Goal: Entertainment & Leisure: Consume media (video, audio)

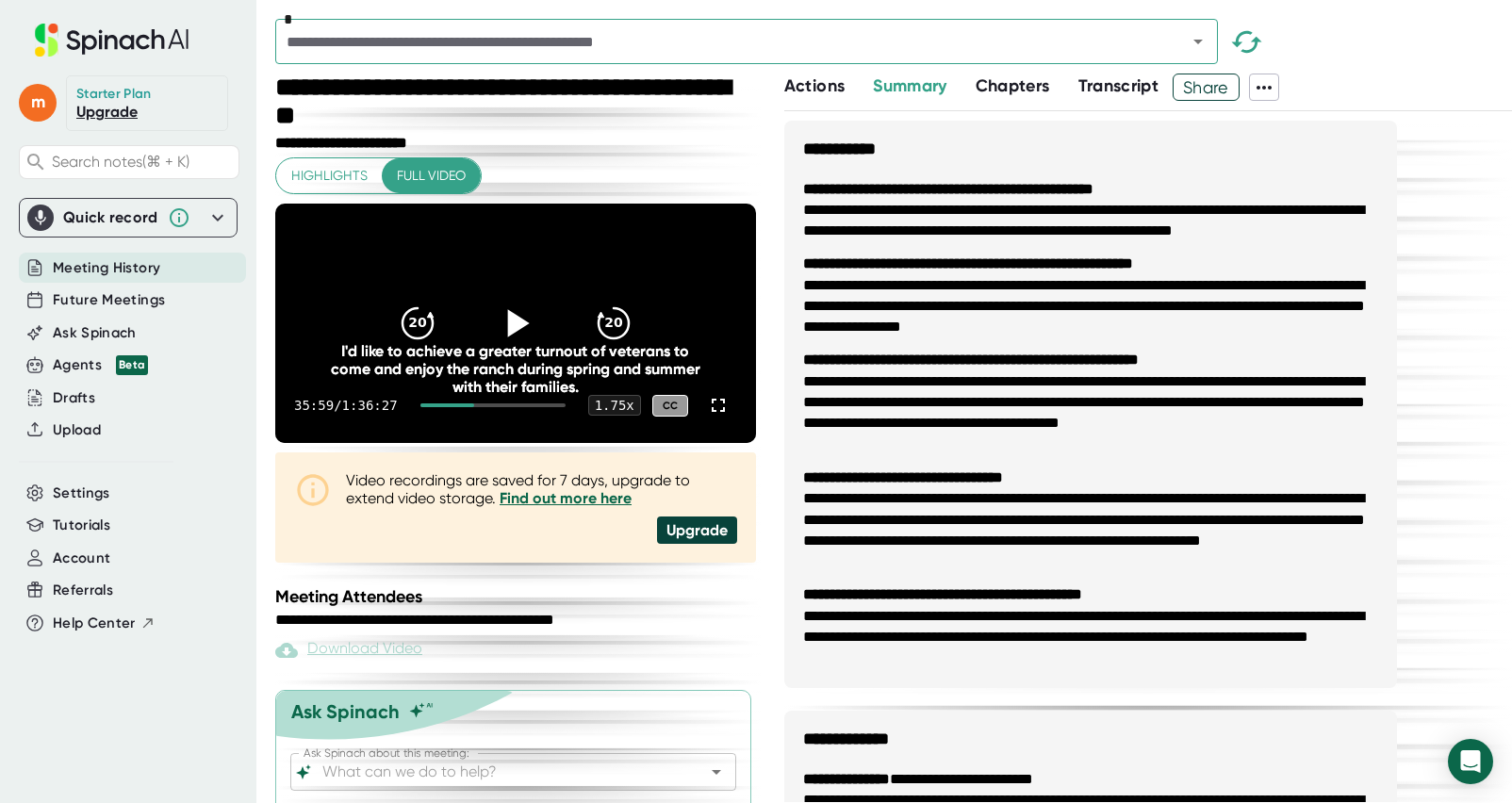
click at [516, 346] on icon at bounding box center [516, 322] width 47 height 47
click at [520, 337] on icon at bounding box center [515, 322] width 23 height 27
click at [520, 346] on icon at bounding box center [516, 322] width 47 height 47
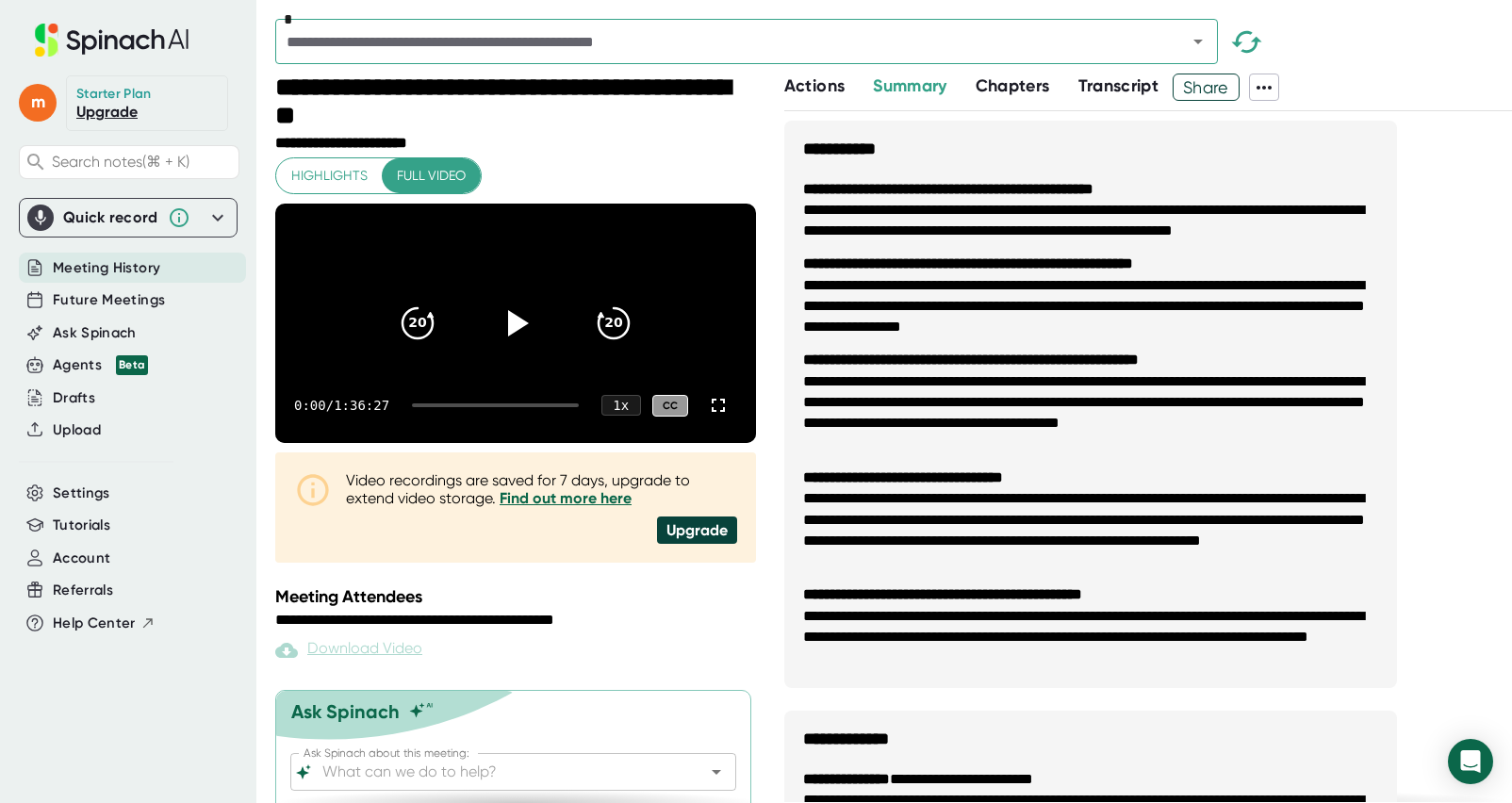
click at [460, 407] on div at bounding box center [495, 405] width 167 height 4
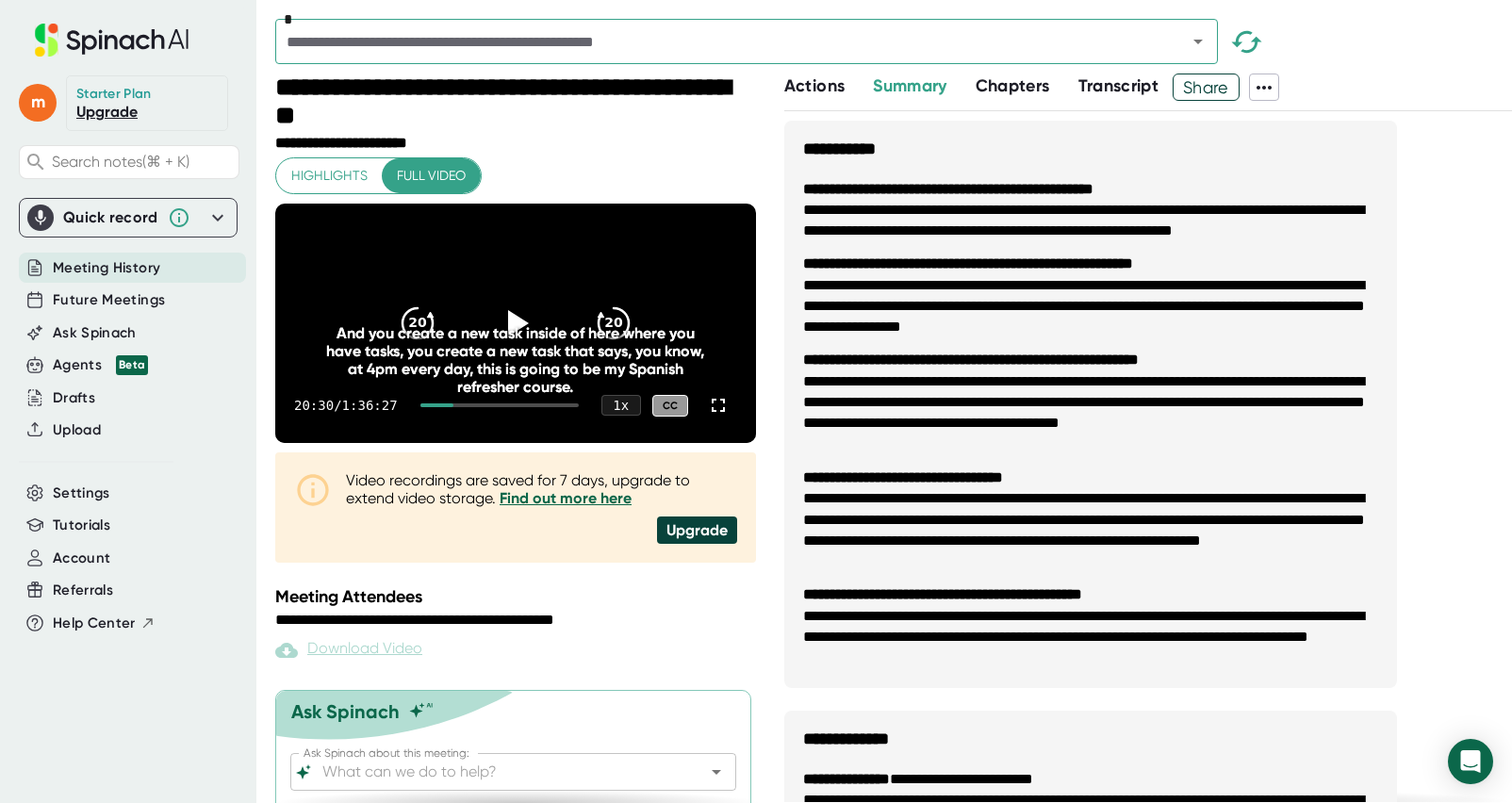
click at [481, 437] on div "20:30 / 1:36:27 1 x CC" at bounding box center [516, 405] width 481 height 75
click at [477, 407] on div at bounding box center [499, 405] width 158 height 4
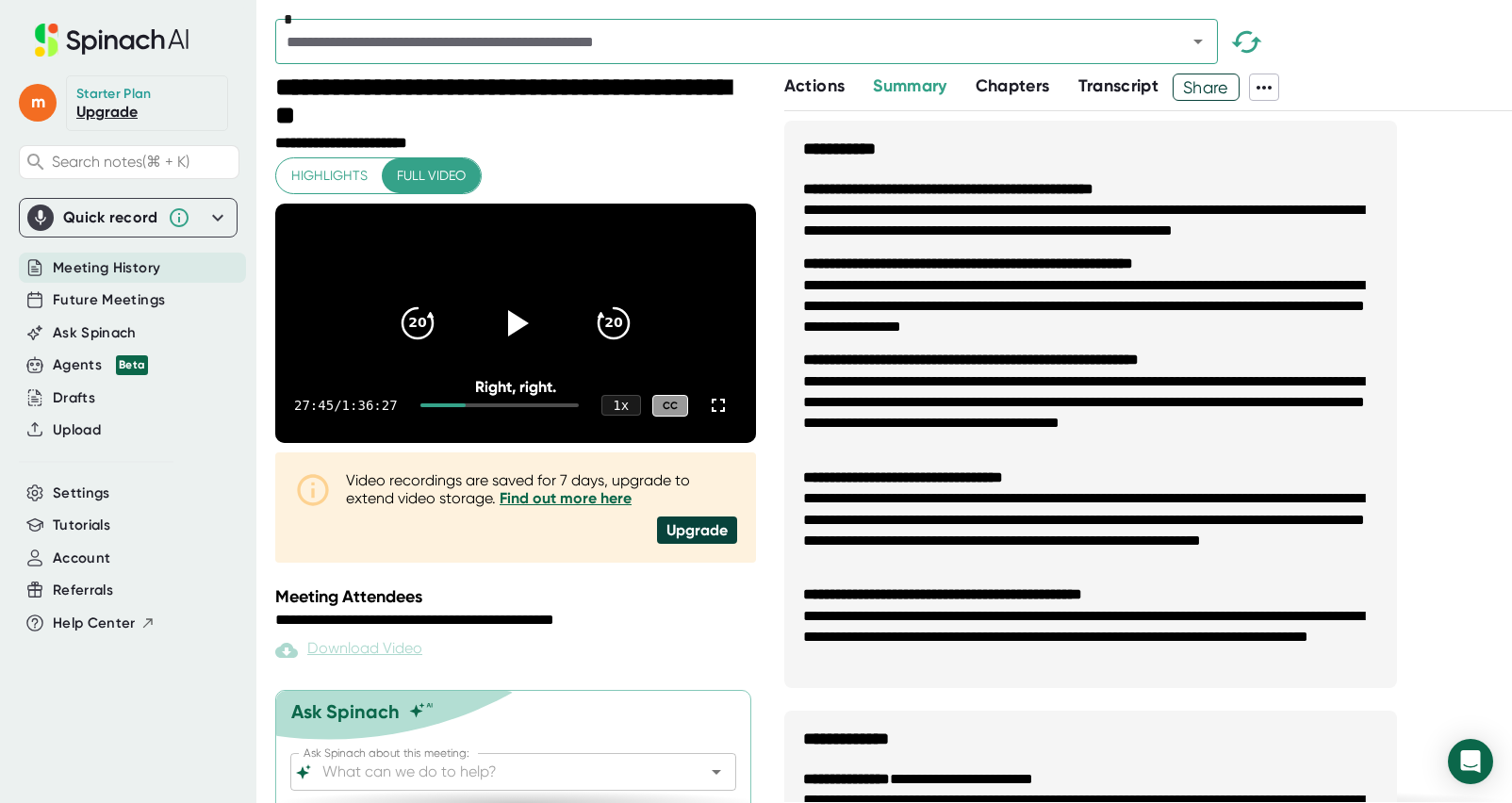
click at [482, 407] on div at bounding box center [499, 405] width 158 height 4
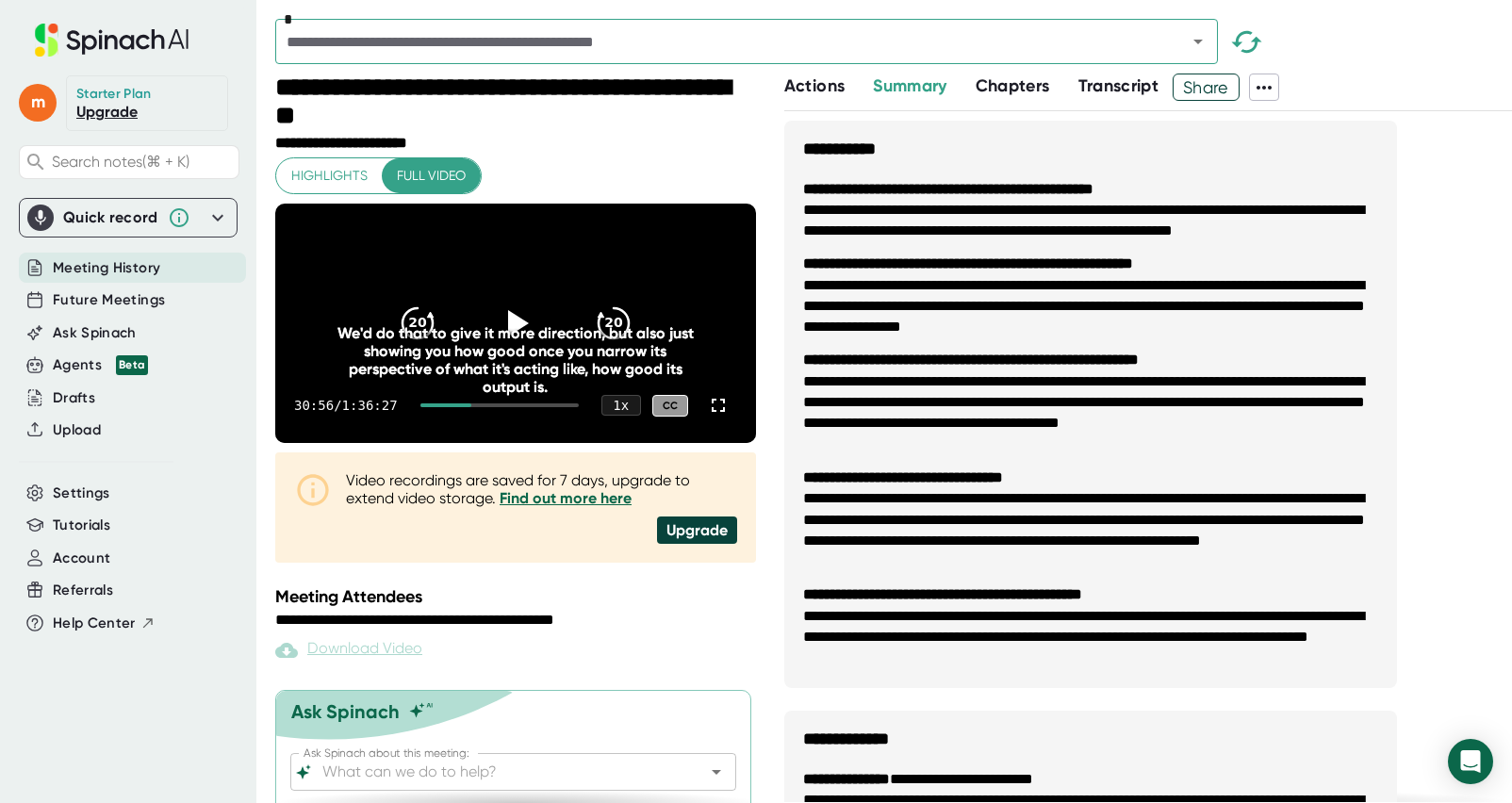
click at [489, 407] on div at bounding box center [499, 405] width 158 height 4
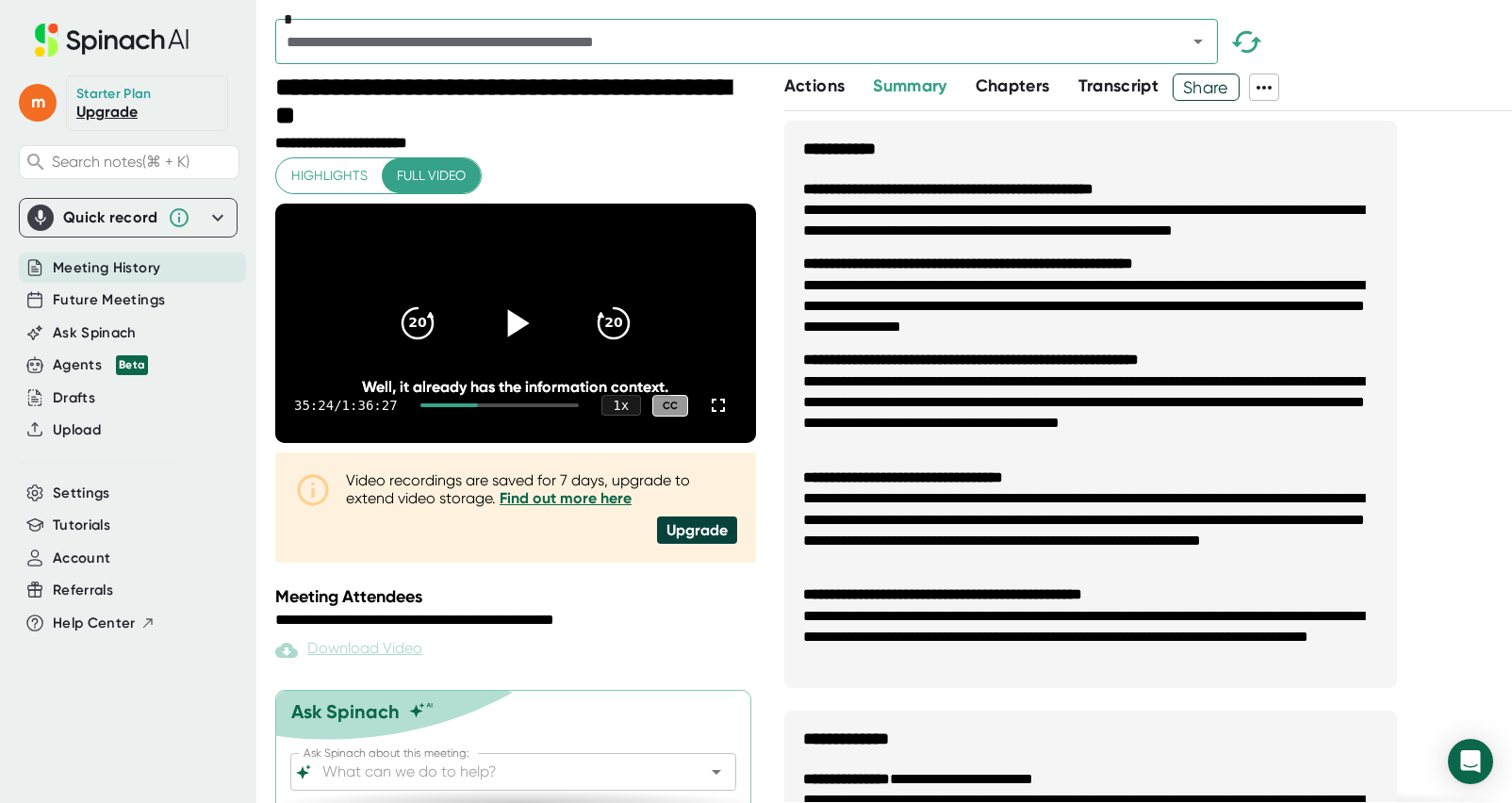
click at [510, 337] on icon at bounding box center [518, 322] width 21 height 27
click at [721, 417] on icon at bounding box center [717, 404] width 22 height 22
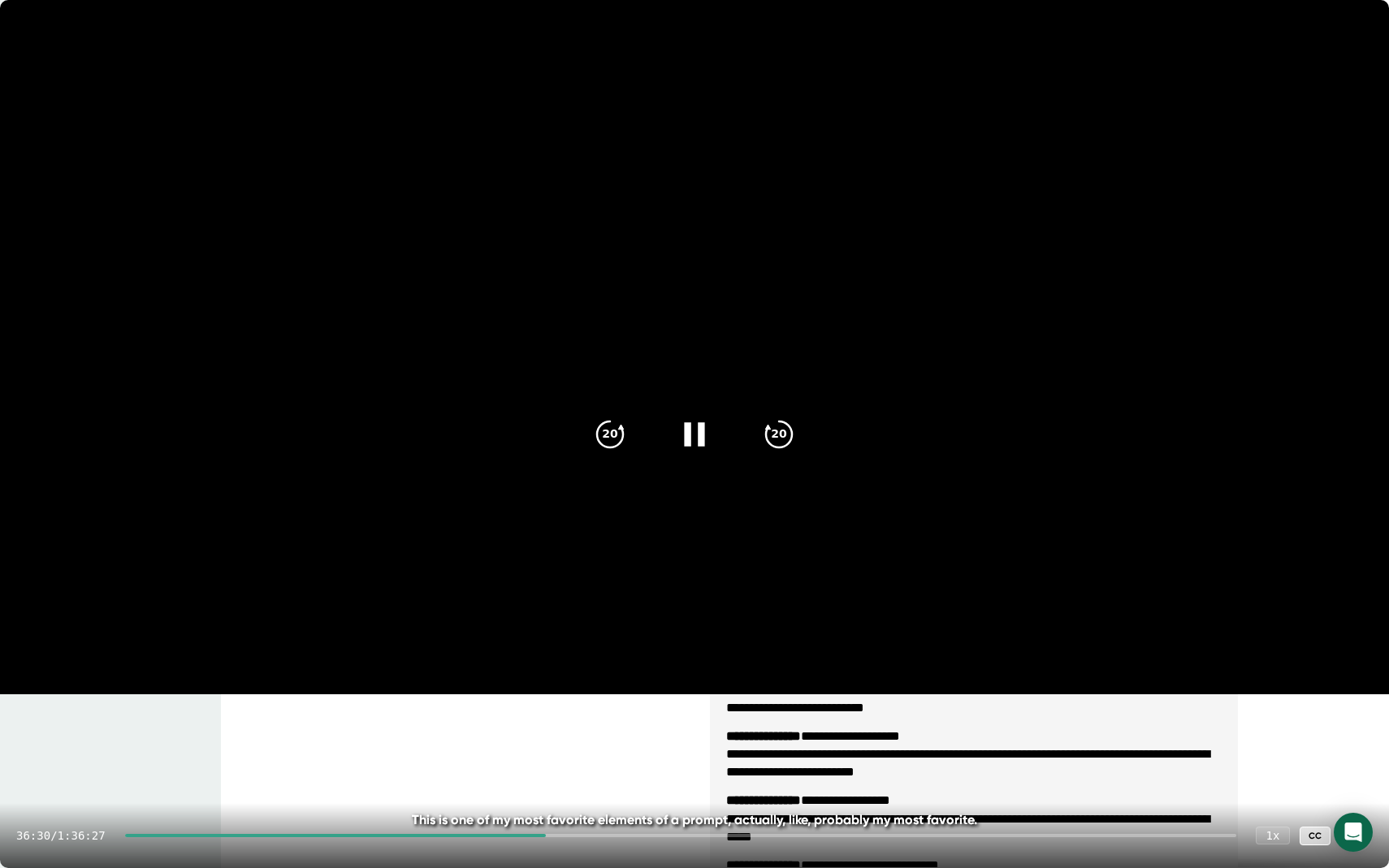
click at [699, 433] on icon at bounding box center [694, 434] width 20 height 23
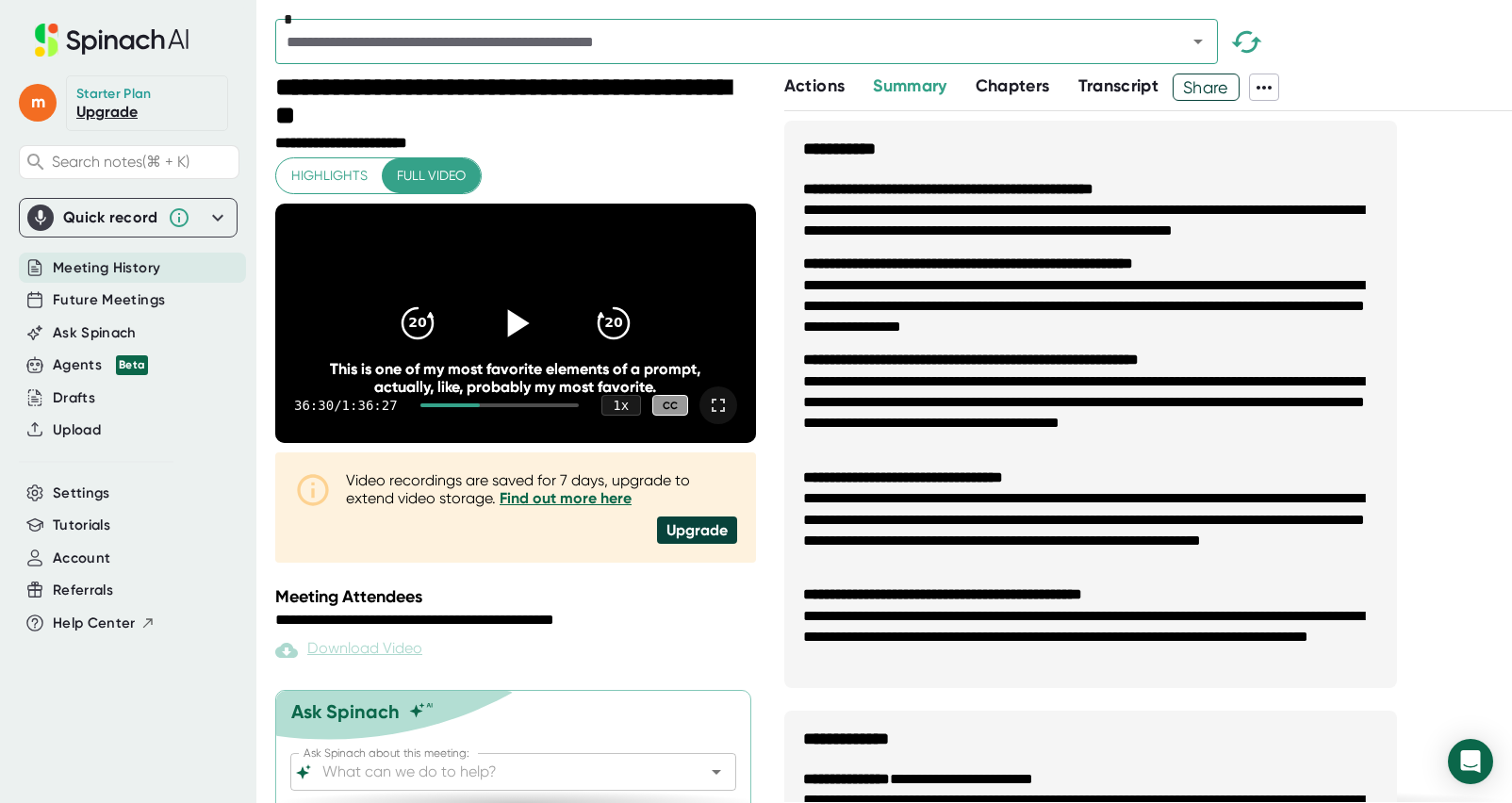
click at [524, 334] on icon at bounding box center [516, 322] width 47 height 47
click at [716, 417] on icon at bounding box center [717, 404] width 22 height 22
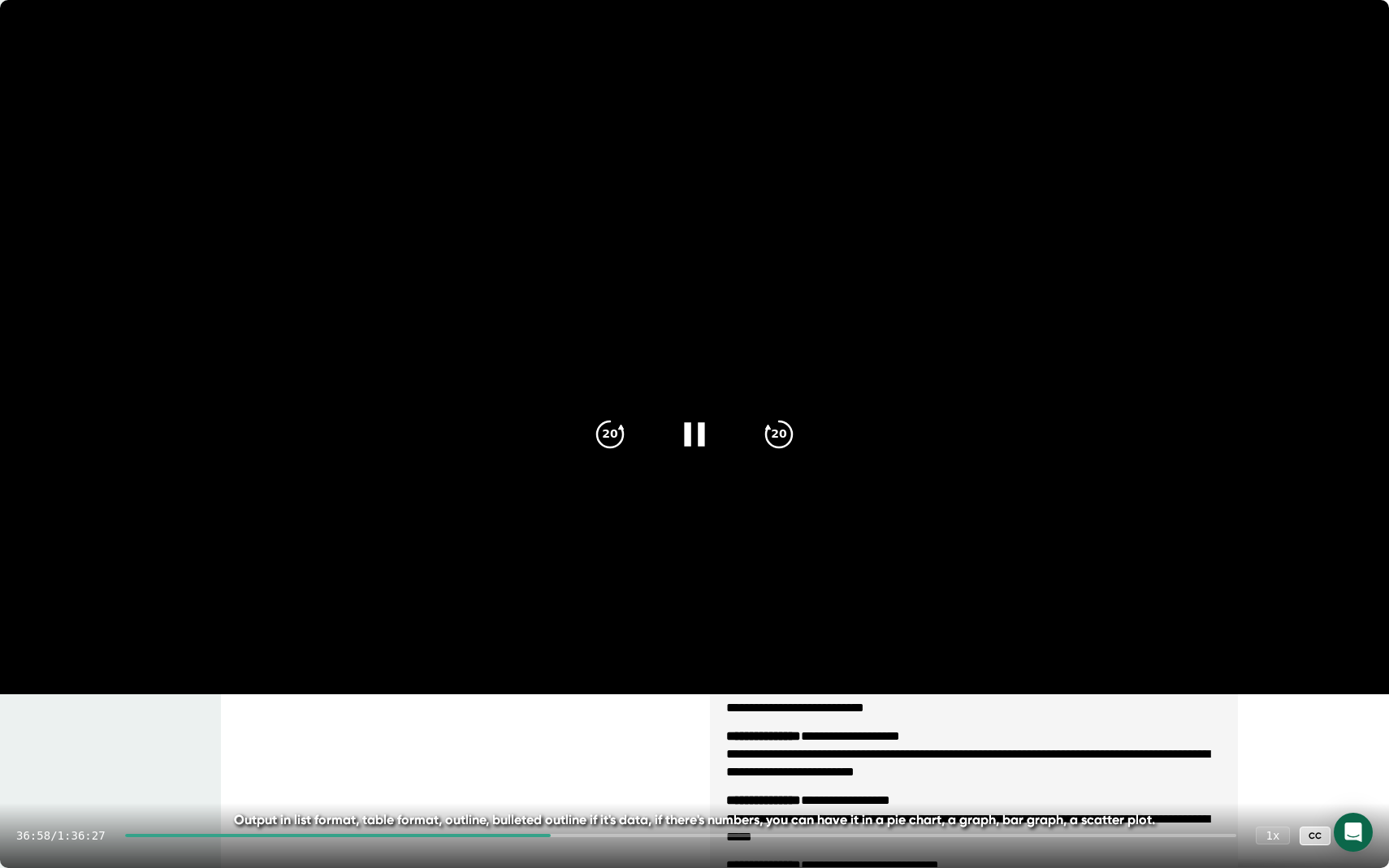
click at [701, 438] on icon at bounding box center [694, 434] width 20 height 23
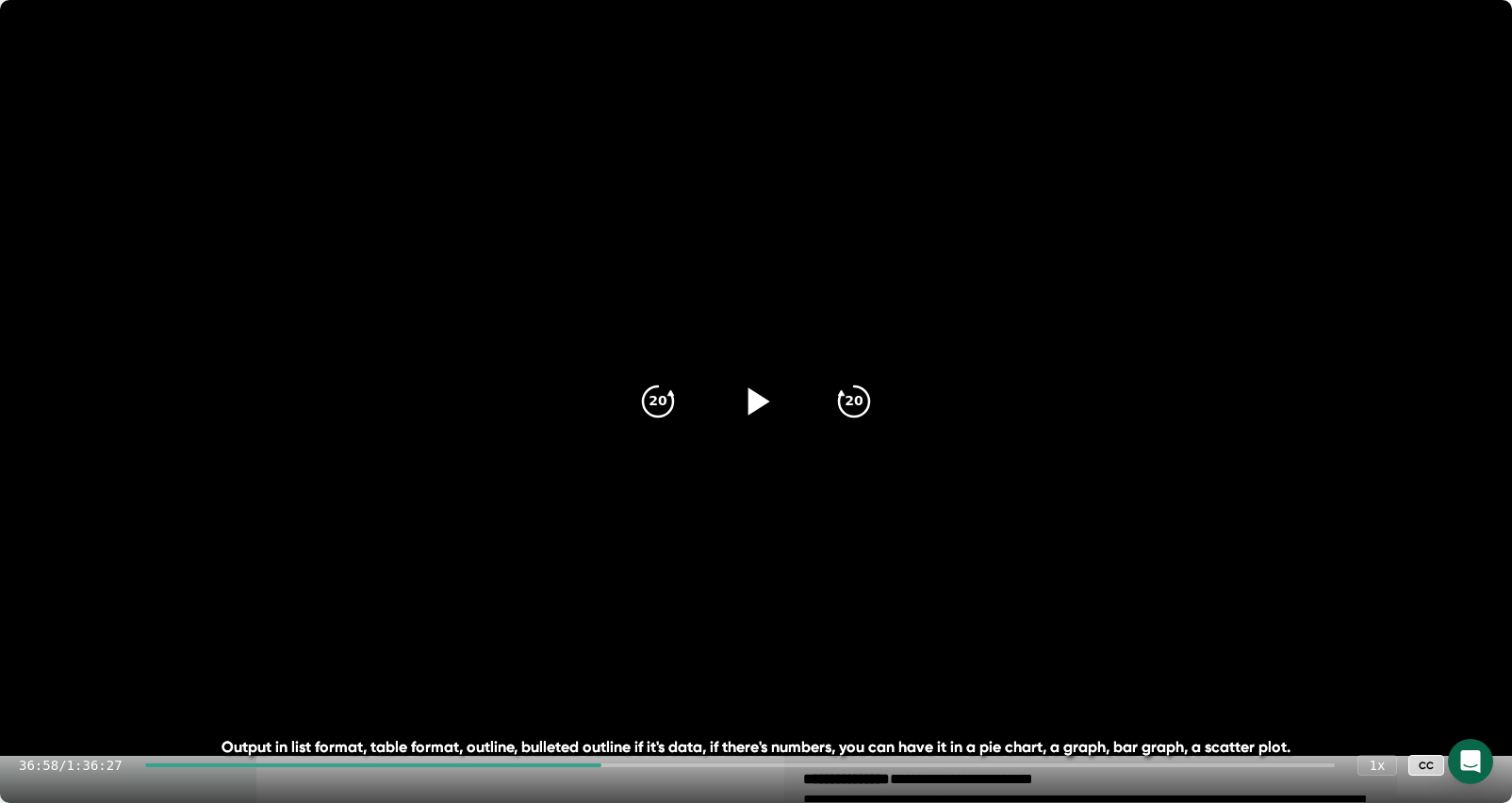
click at [754, 399] on icon at bounding box center [759, 401] width 21 height 27
click at [768, 373] on div at bounding box center [756, 402] width 79 height 79
click at [767, 401] on icon at bounding box center [759, 401] width 21 height 27
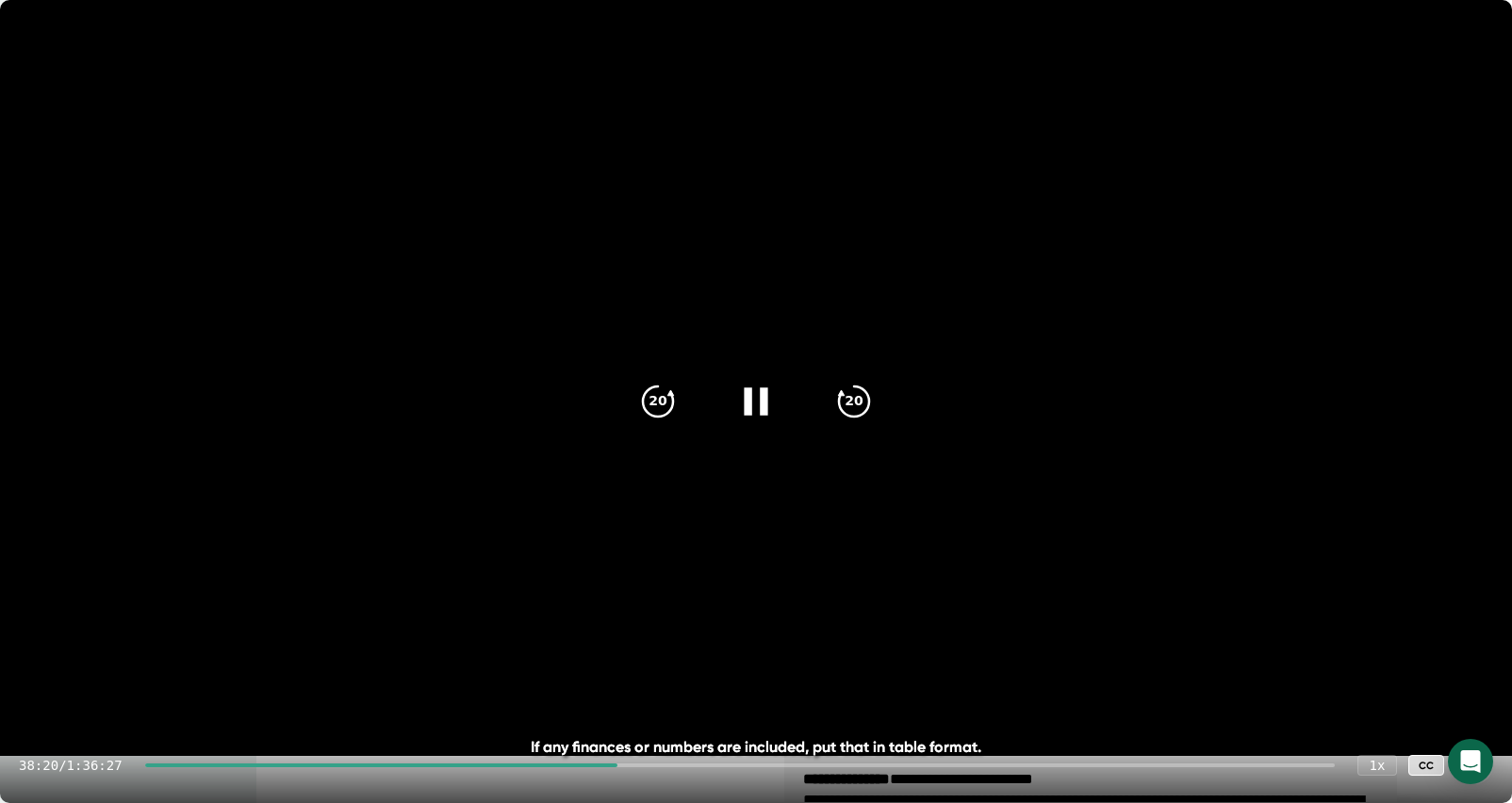
click at [342, 34] on video at bounding box center [756, 377] width 1512 height 756
click at [762, 399] on icon at bounding box center [759, 401] width 21 height 27
click at [666, 44] on video at bounding box center [756, 377] width 1512 height 756
click at [150, 51] on video at bounding box center [756, 377] width 1512 height 756
click at [1386, 765] on div "1 x" at bounding box center [1377, 764] width 42 height 21
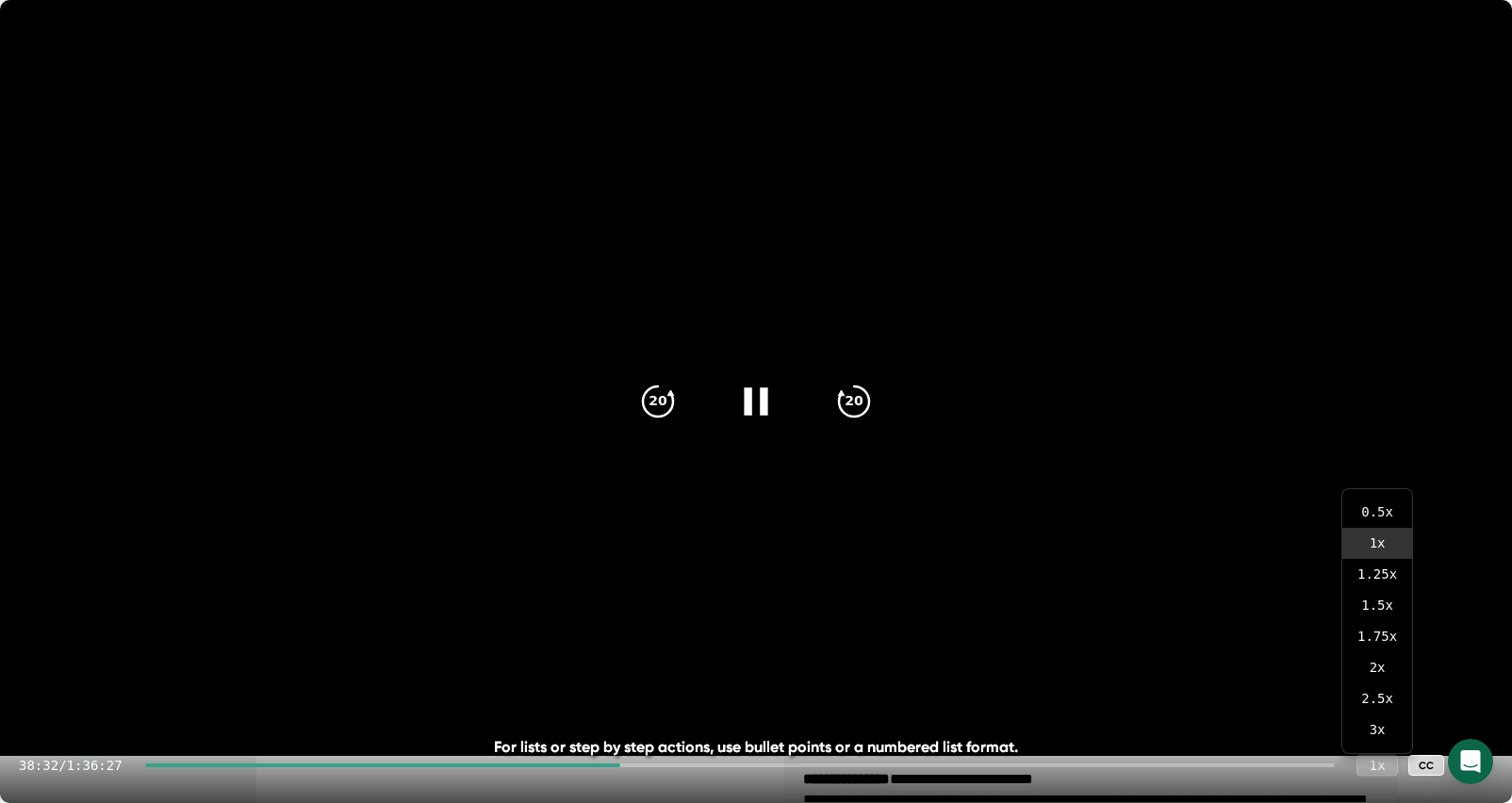
click at [1386, 765] on div "1 x" at bounding box center [1377, 764] width 42 height 21
click at [730, 64] on video at bounding box center [756, 377] width 1512 height 756
click at [241, 53] on video at bounding box center [756, 377] width 1512 height 756
click at [124, 57] on video at bounding box center [756, 377] width 1512 height 756
click at [65, 60] on video at bounding box center [756, 377] width 1512 height 756
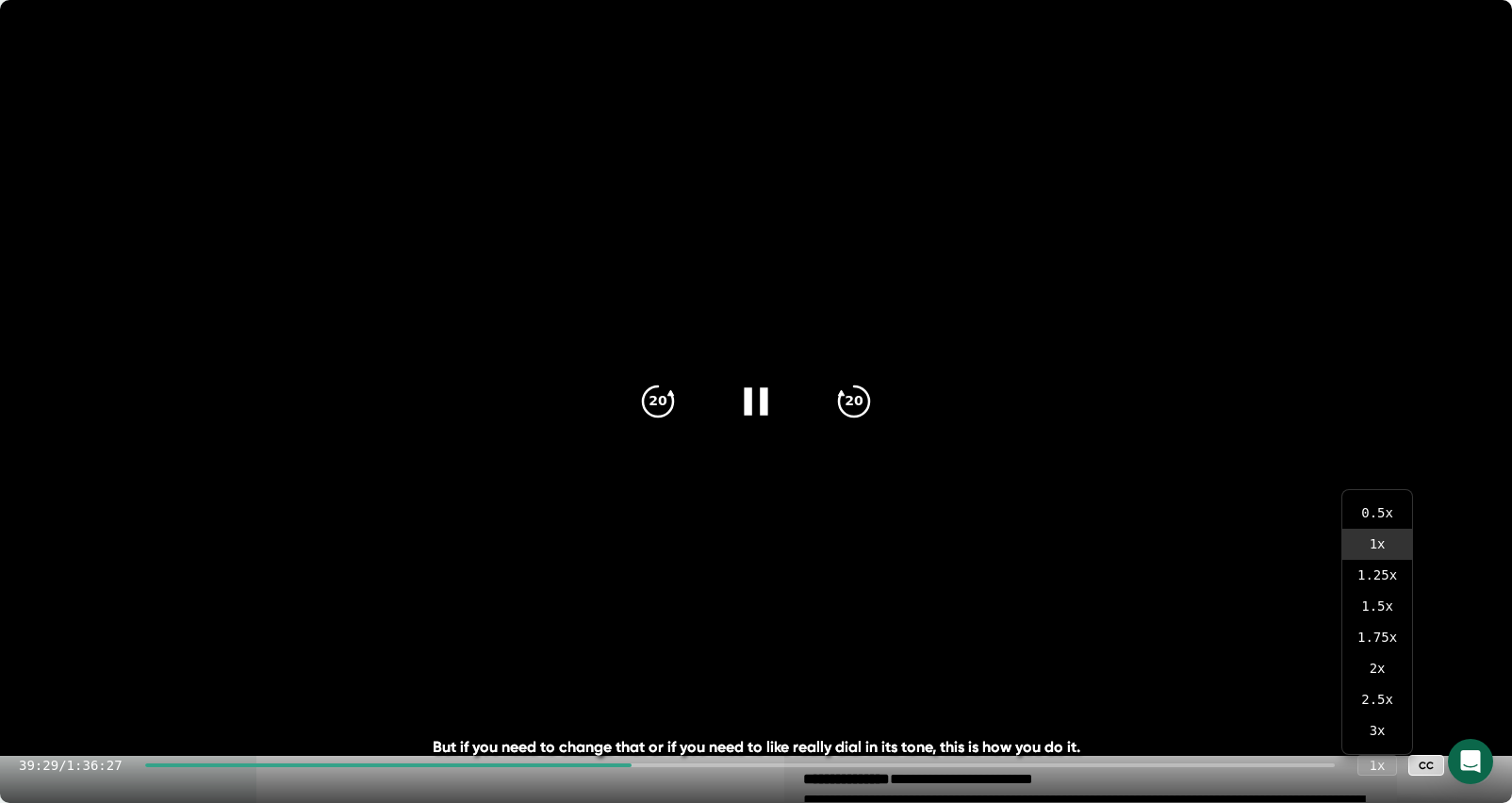
click at [761, 415] on icon at bounding box center [756, 402] width 47 height 47
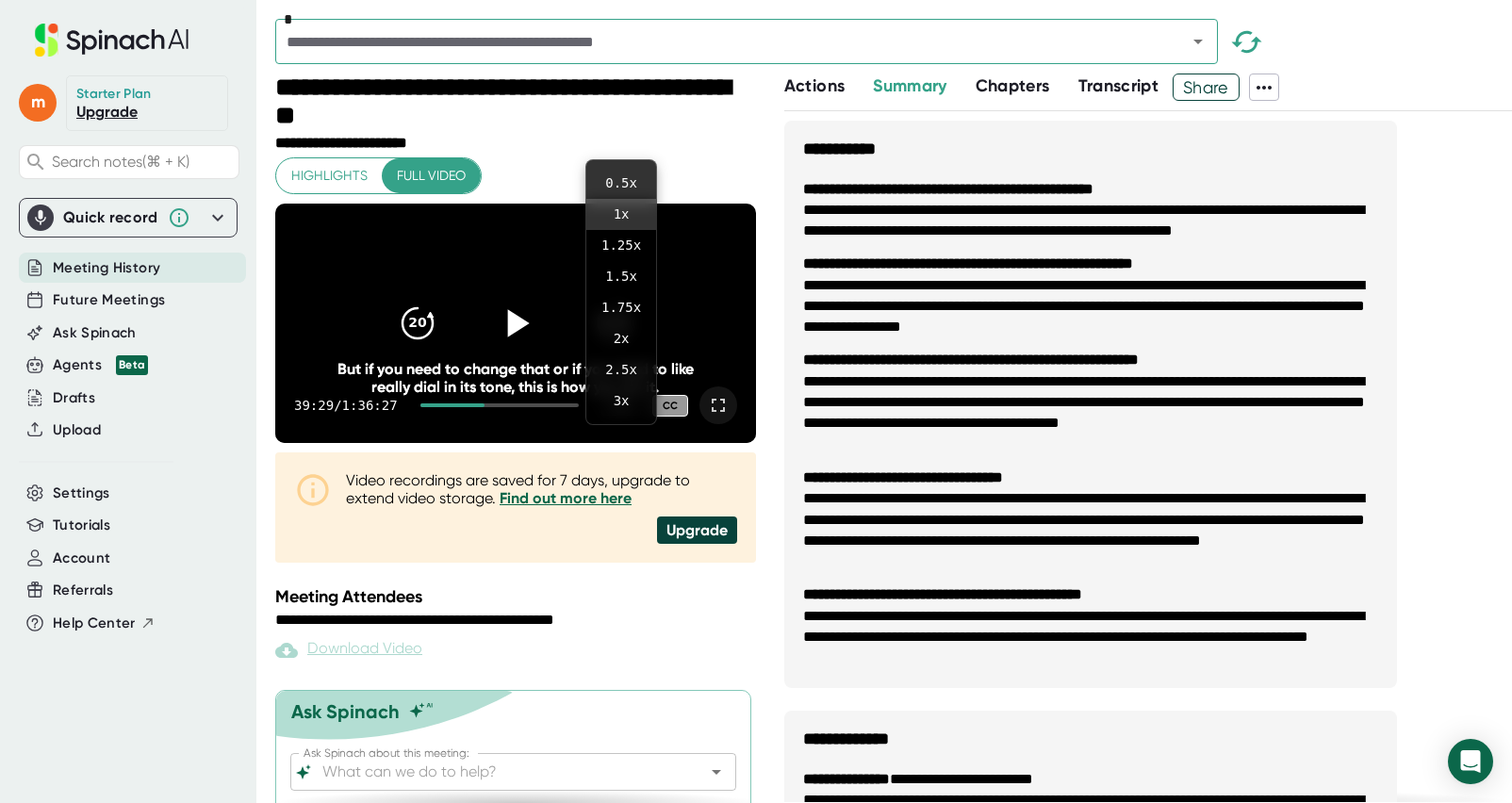
click at [506, 344] on div at bounding box center [756, 402] width 1512 height 803
click at [515, 337] on icon at bounding box center [518, 322] width 21 height 27
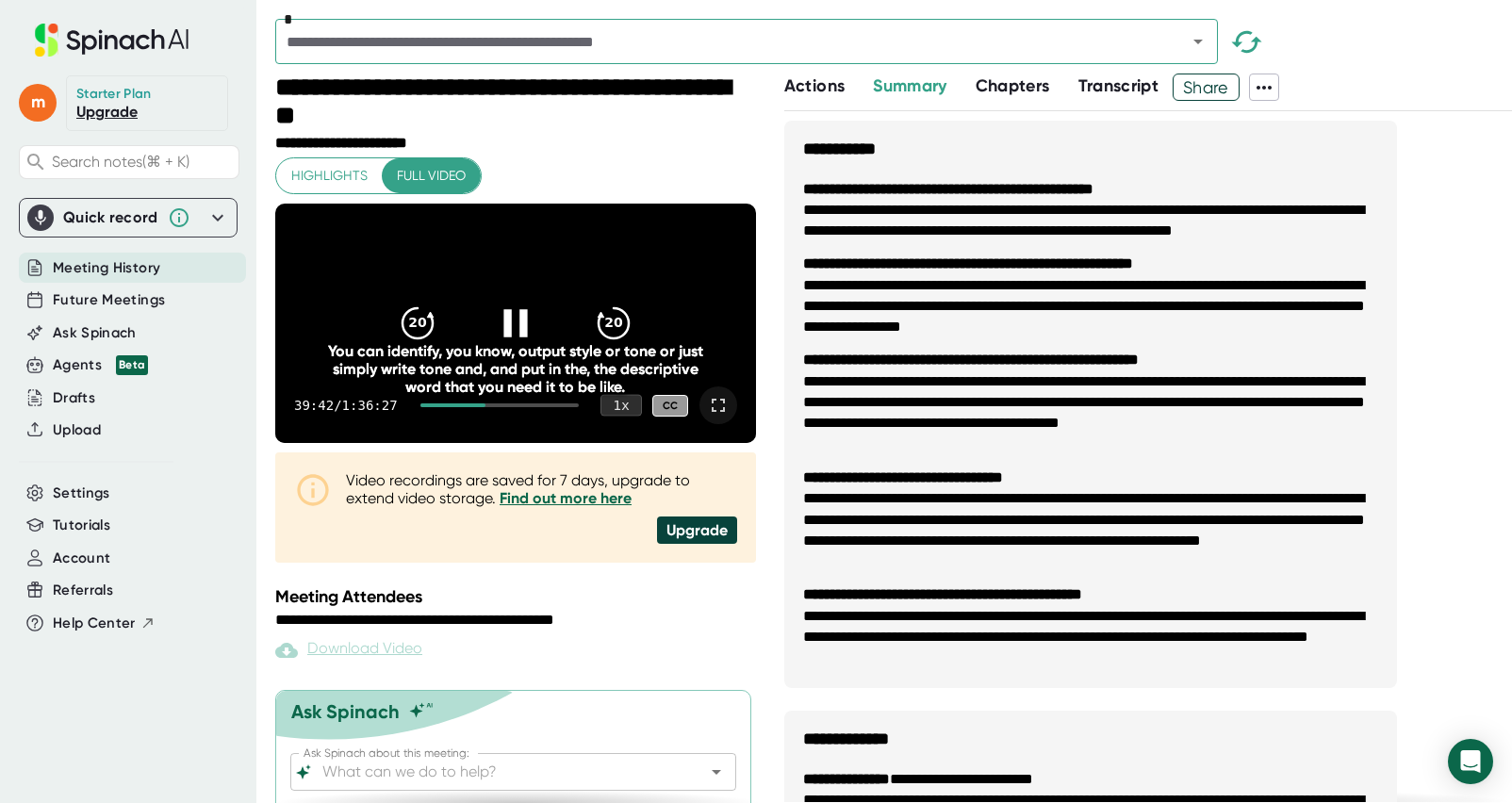
click at [617, 417] on div "1 x" at bounding box center [621, 405] width 42 height 21
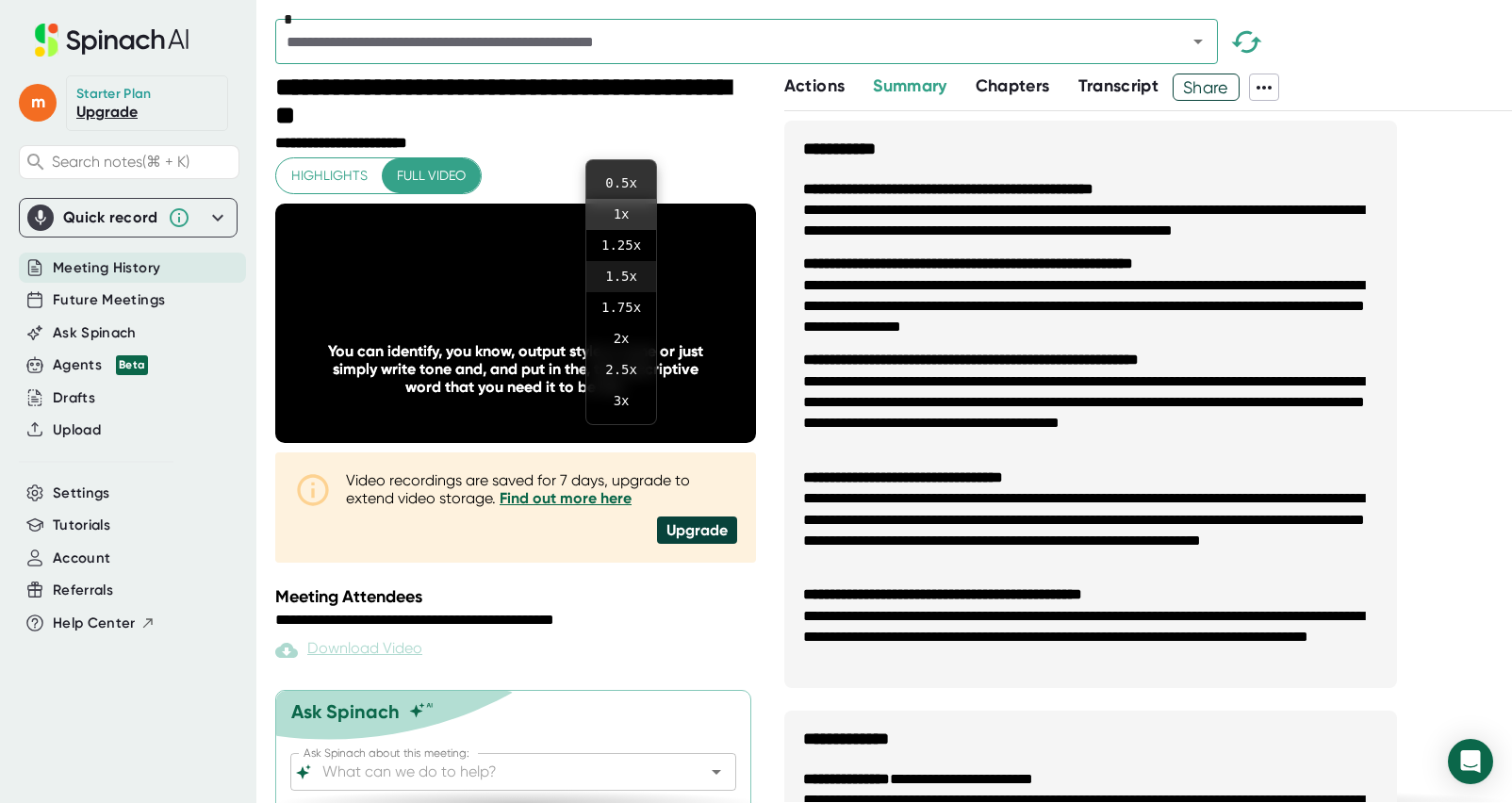
click at [627, 272] on li "1.5 x" at bounding box center [621, 276] width 70 height 31
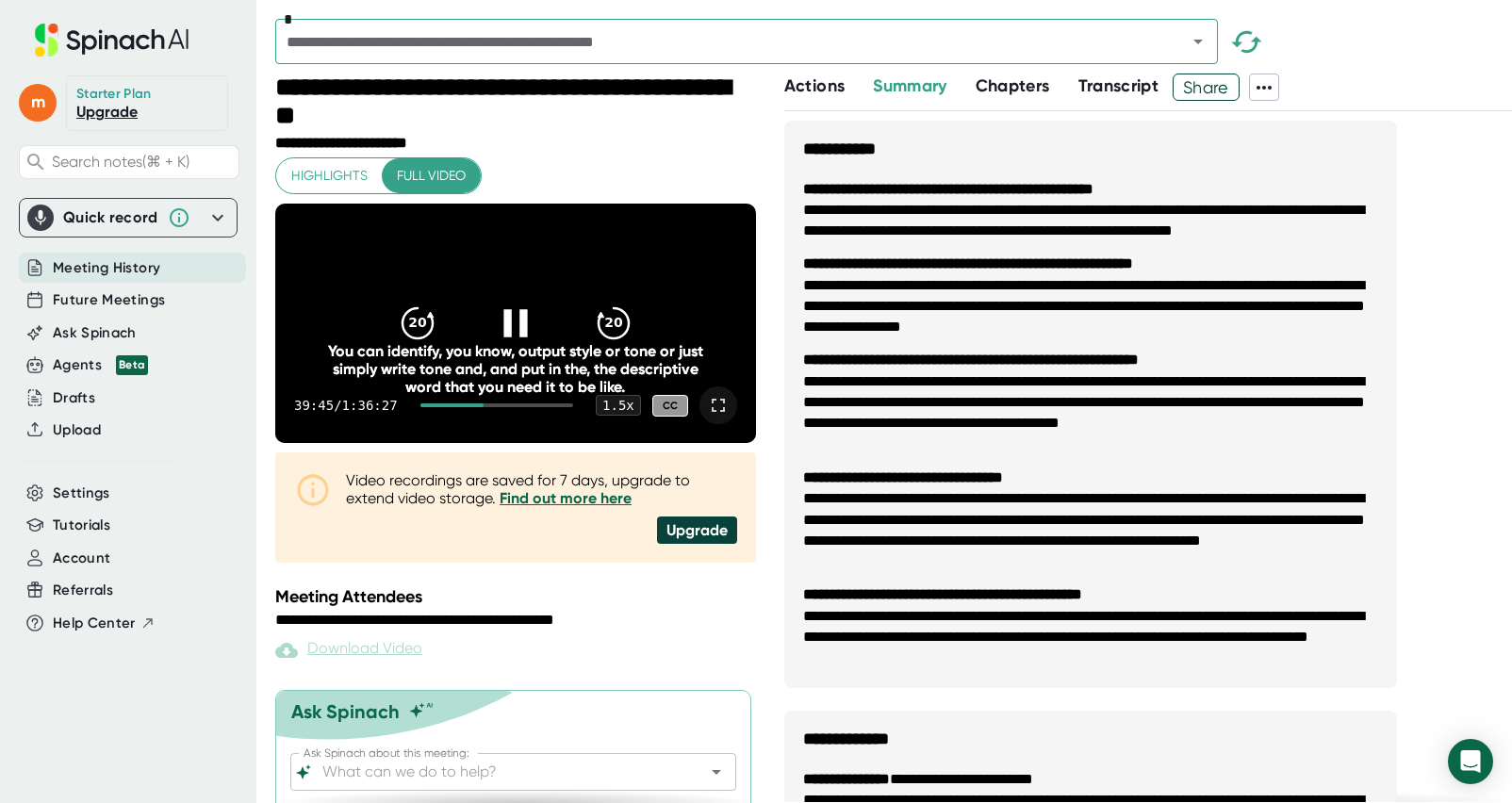
click at [727, 417] on icon at bounding box center [717, 404] width 22 height 22
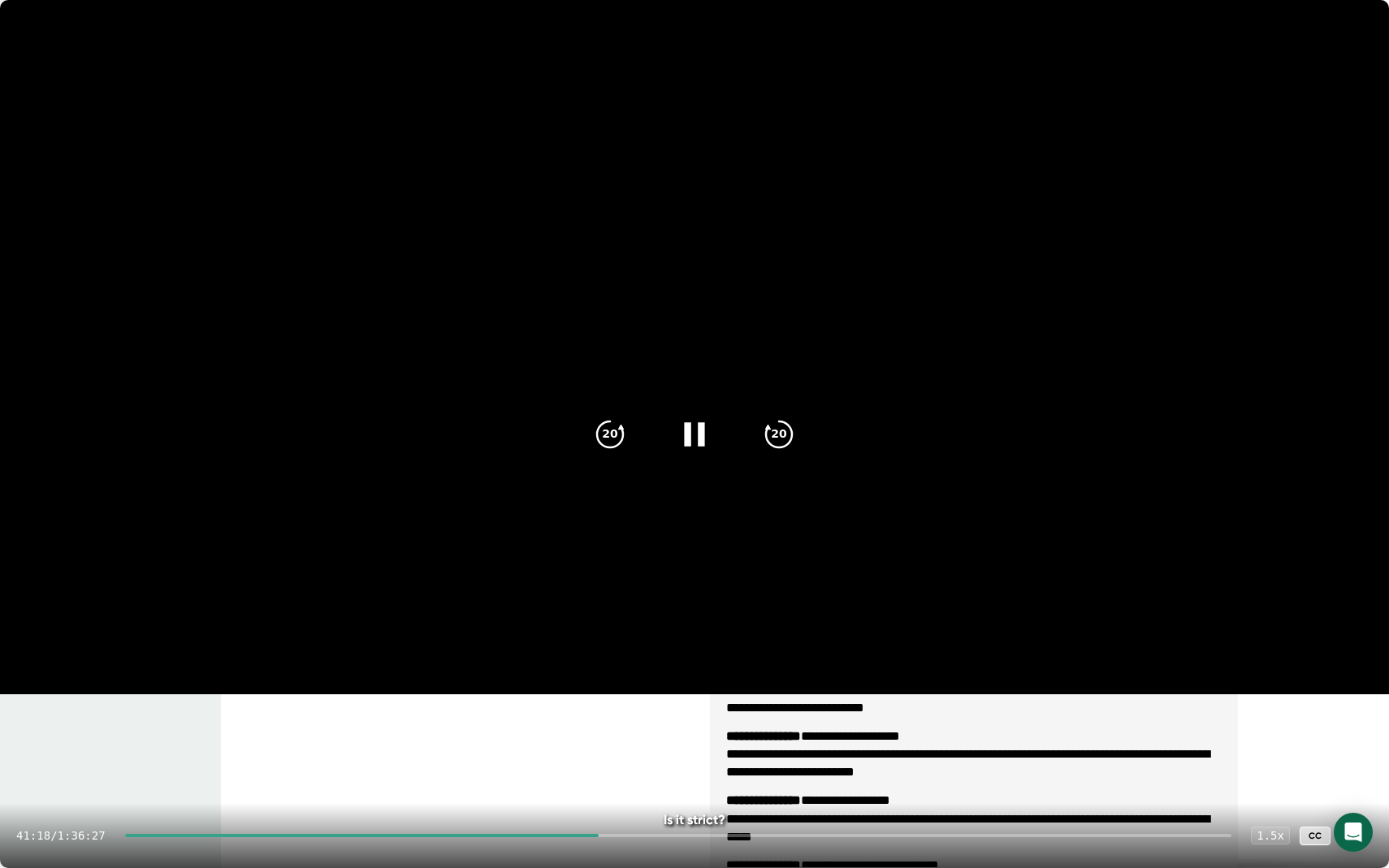
click at [699, 432] on icon at bounding box center [694, 434] width 20 height 23
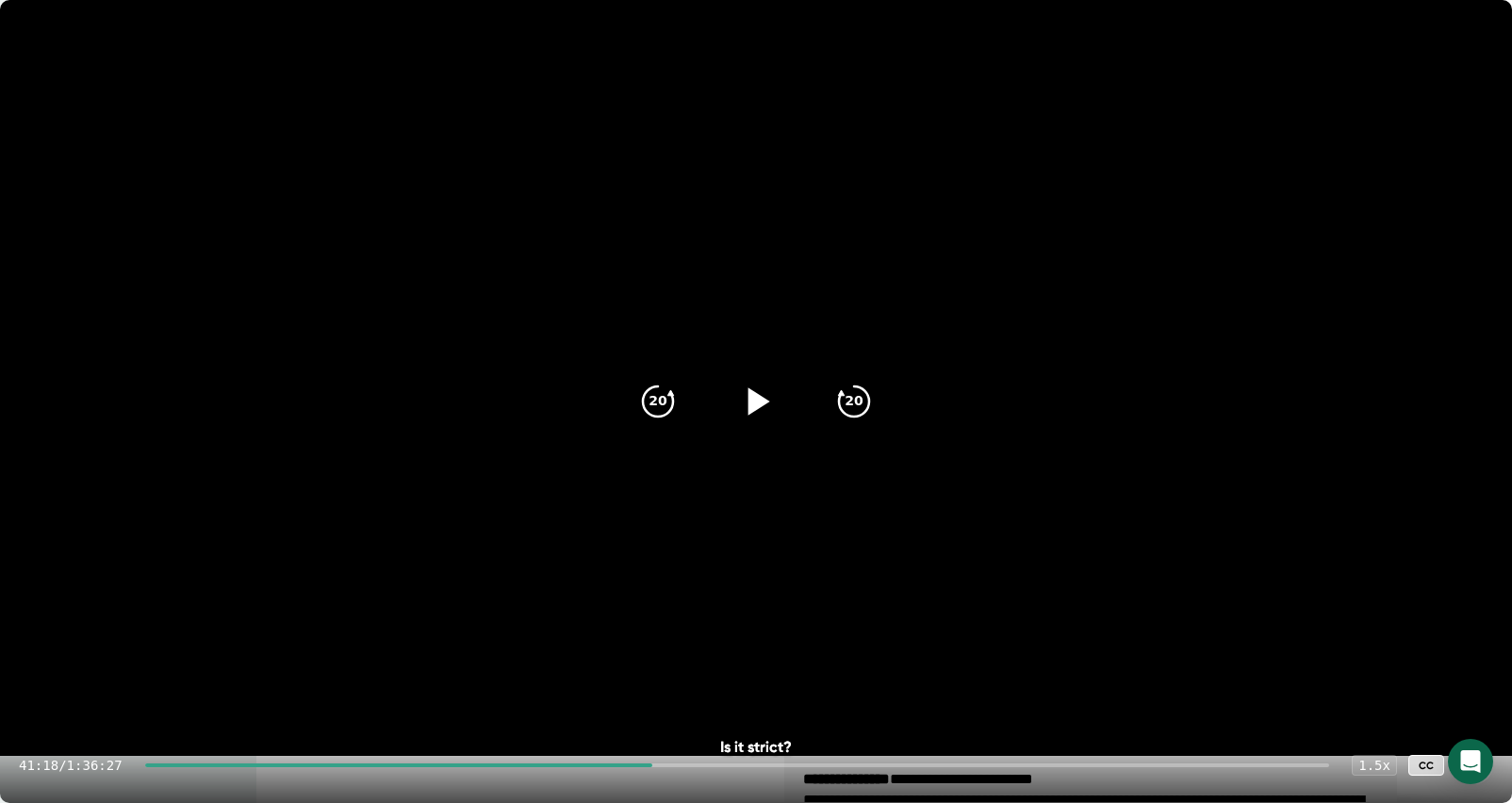
click at [769, 403] on icon at bounding box center [756, 402] width 47 height 47
click at [792, 767] on div "50:17 / 1:36:27 1.5 x CC" at bounding box center [756, 765] width 1512 height 75
click at [788, 768] on div "50:20 / 1:36:27 1.5 x CC" at bounding box center [756, 765] width 1512 height 75
click at [791, 766] on div at bounding box center [737, 765] width 1185 height 4
click at [835, 764] on div at bounding box center [737, 765] width 1185 height 4
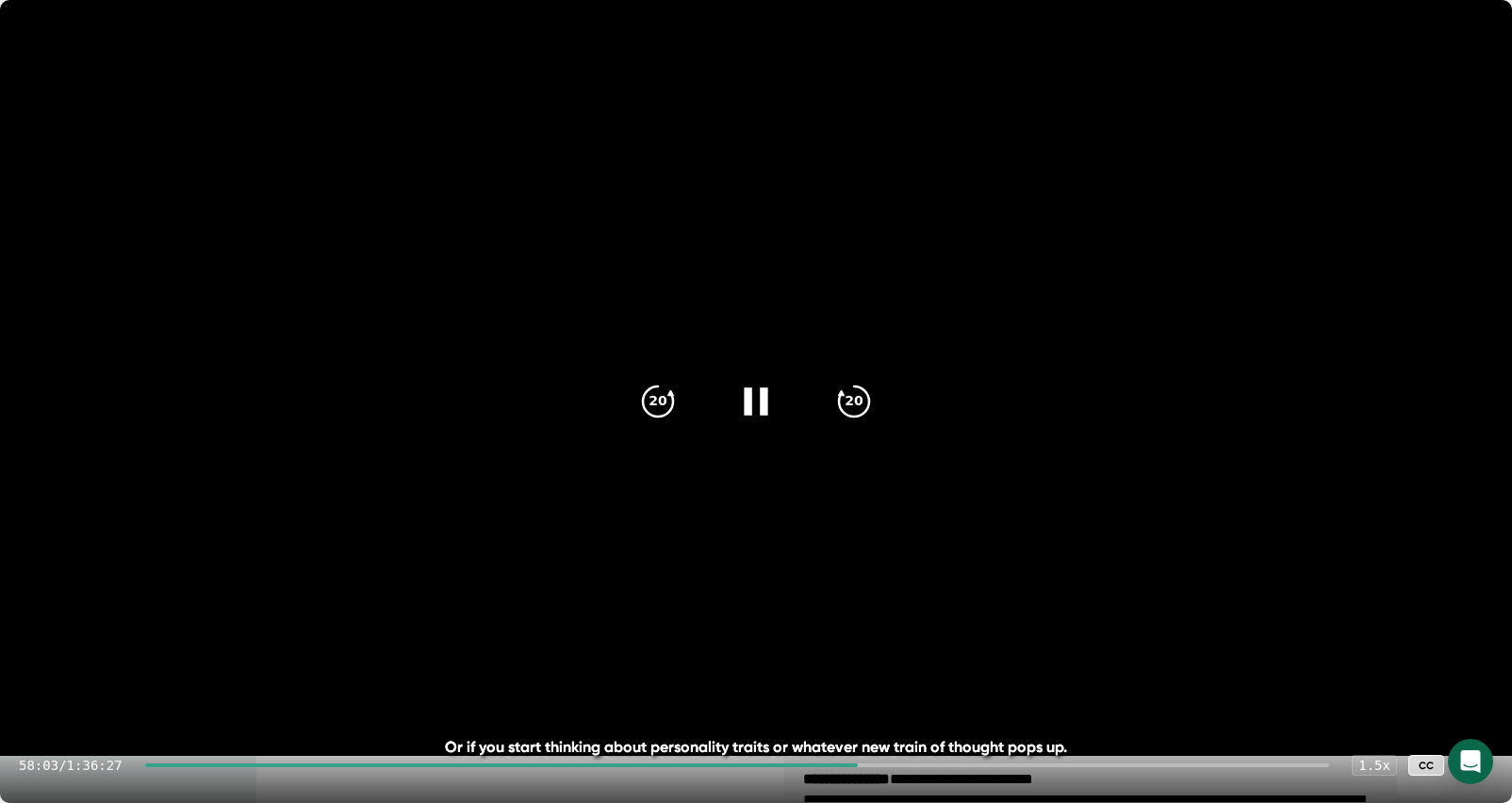
click at [753, 401] on icon at bounding box center [756, 402] width 47 height 47
